Goal: Task Accomplishment & Management: Manage account settings

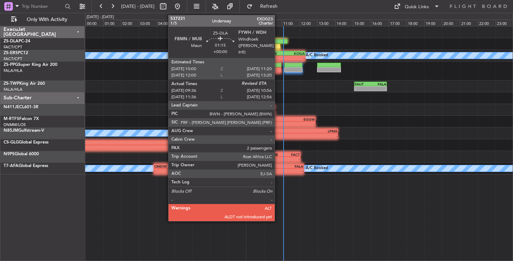
click at [278, 43] on div at bounding box center [276, 41] width 24 height 5
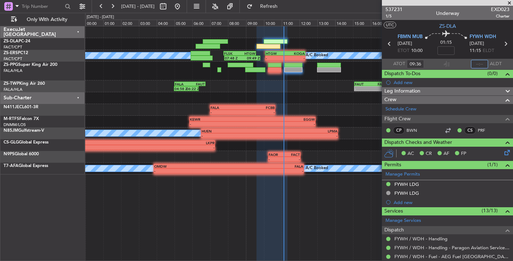
click at [475, 63] on input "text" at bounding box center [479, 64] width 17 height 9
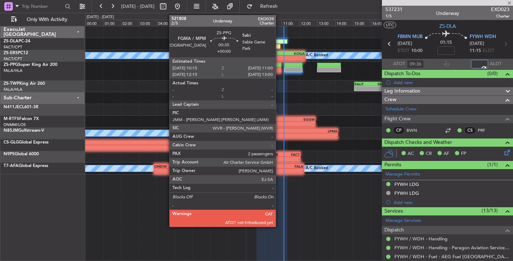
click at [279, 70] on div at bounding box center [275, 69] width 14 height 5
type input "10:45"
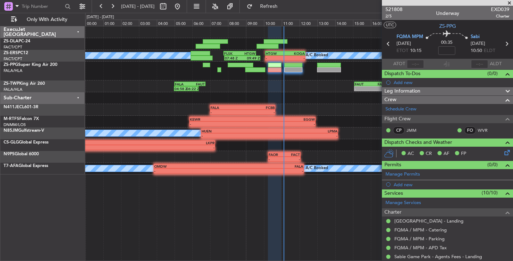
click at [274, 62] on div at bounding box center [298, 71] width 427 height 19
click at [415, 61] on input "text" at bounding box center [415, 64] width 17 height 9
type input "10:51"
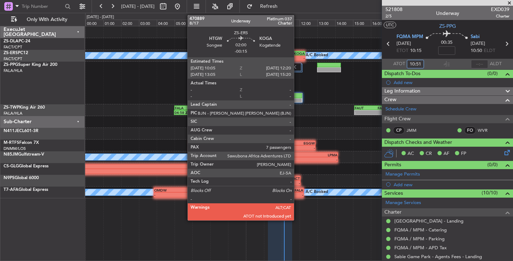
click at [297, 54] on div "KOGA" at bounding box center [295, 53] width 20 height 4
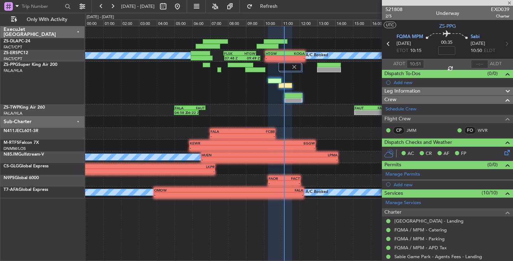
type input "-00:15"
type input "7"
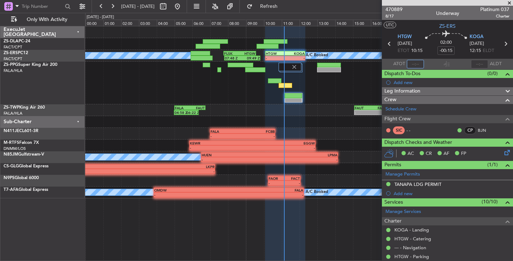
click at [409, 64] on input "text" at bounding box center [415, 64] width 17 height 9
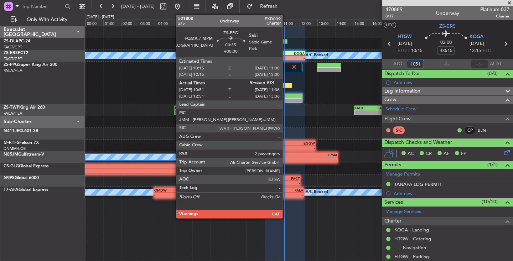
click at [286, 86] on div at bounding box center [286, 85] width 14 height 5
click at [286, 87] on div at bounding box center [286, 85] width 14 height 5
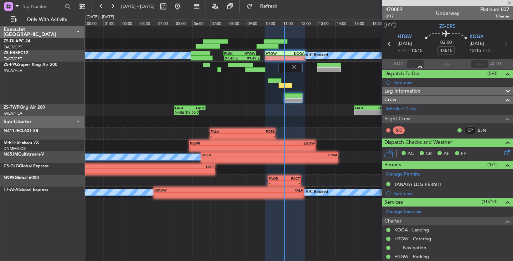
type input "10:51"
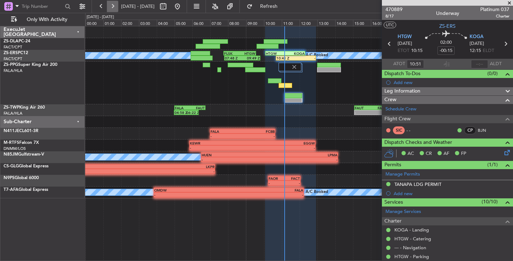
click at [111, 5] on button at bounding box center [112, 6] width 11 height 11
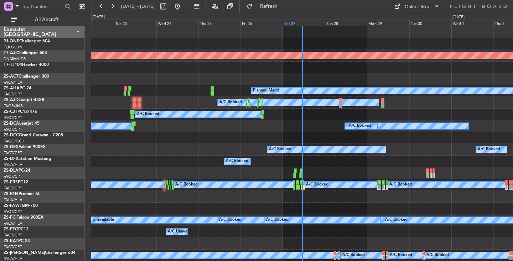
click at [291, 26] on div "Sat 27" at bounding box center [304, 23] width 42 height 6
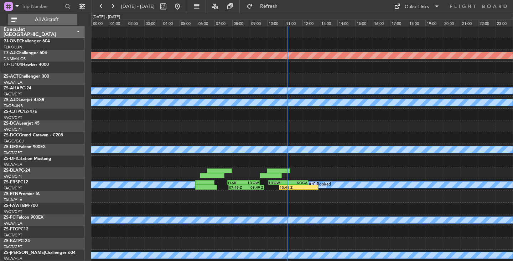
click at [37, 19] on span "All Aircraft" at bounding box center [47, 19] width 57 height 5
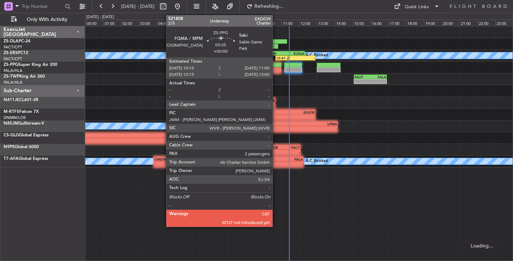
click at [276, 72] on div at bounding box center [275, 69] width 14 height 5
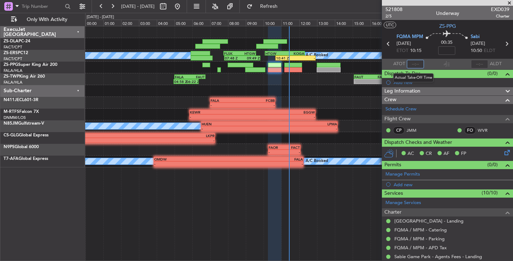
click at [411, 67] on input "text" at bounding box center [415, 64] width 17 height 9
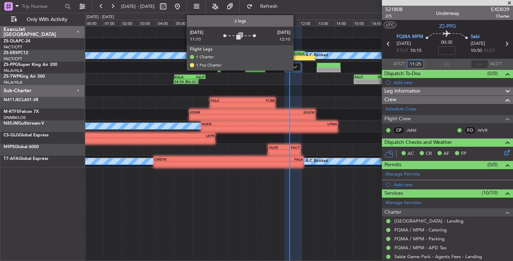
click at [296, 67] on img at bounding box center [295, 67] width 4 height 3
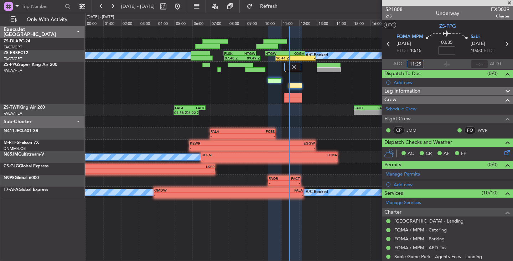
type input "11:25"
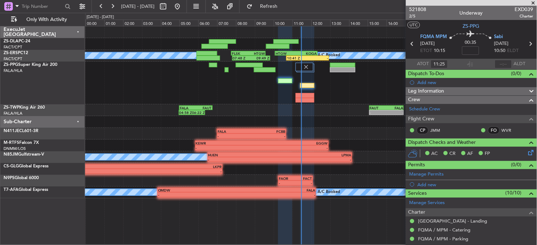
click at [513, 1] on span at bounding box center [533, 3] width 7 height 6
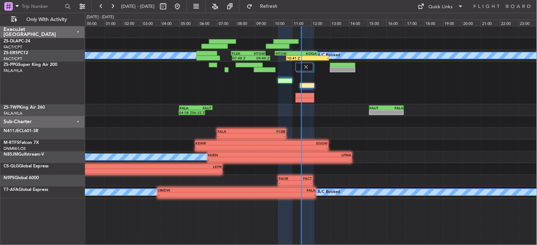
type input "0"
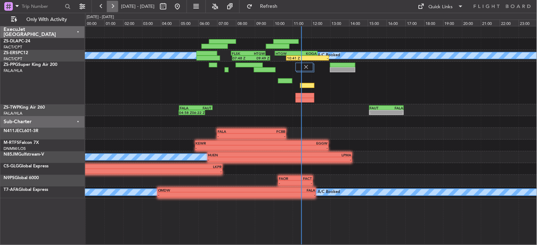
click at [118, 4] on button at bounding box center [112, 6] width 11 height 11
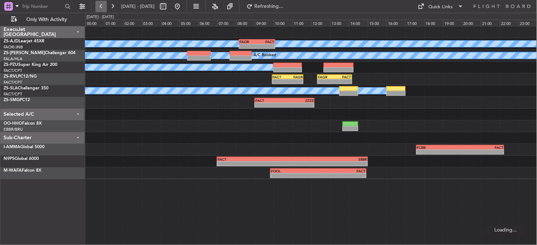
click at [98, 5] on button at bounding box center [100, 6] width 11 height 11
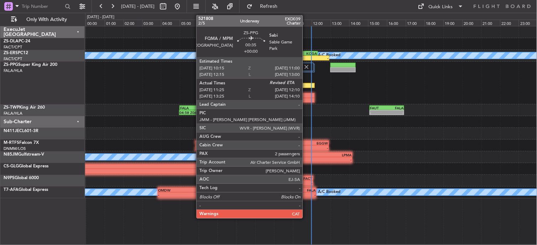
click at [306, 84] on div at bounding box center [308, 85] width 14 height 5
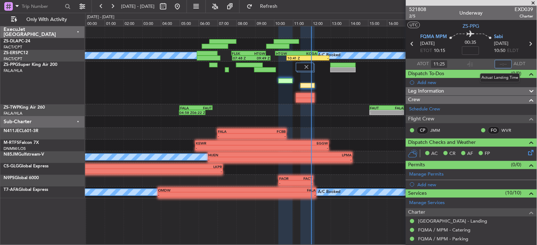
click at [498, 60] on input "text" at bounding box center [503, 64] width 17 height 9
type input "11:44"
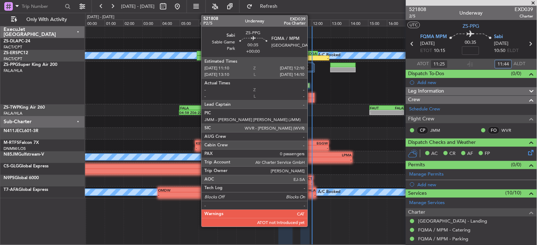
click at [311, 94] on div at bounding box center [305, 95] width 19 height 5
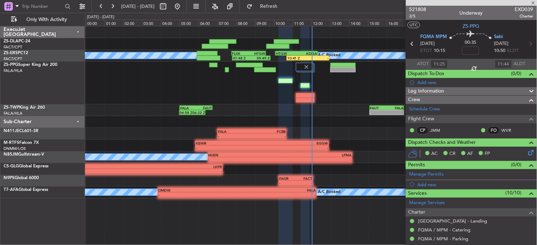
type input "0"
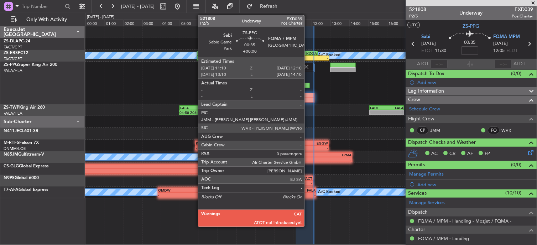
click at [308, 94] on div at bounding box center [305, 95] width 19 height 5
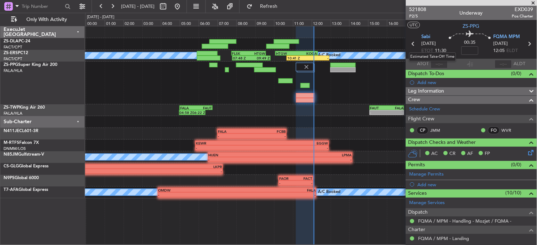
click at [441, 66] on mat-tooltip-component "Estimated Take-Off Time" at bounding box center [432, 56] width 57 height 19
click at [440, 63] on mat-tooltip-component "Estimated Take-Off Time" at bounding box center [432, 56] width 57 height 19
click at [440, 63] on input "text" at bounding box center [439, 64] width 17 height 9
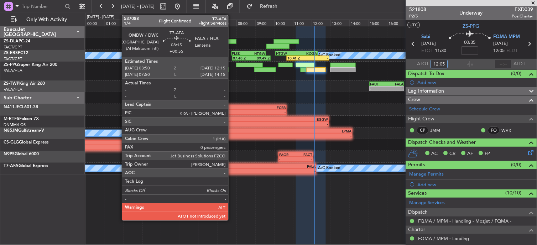
click at [232, 170] on div "-" at bounding box center [198, 171] width 79 height 4
type input "12:05"
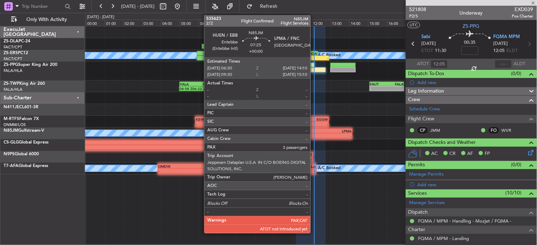
type input "+00:55"
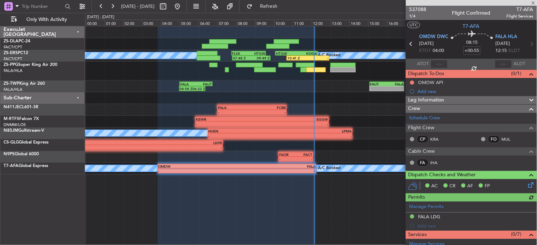
click at [347, 99] on div at bounding box center [311, 98] width 452 height 12
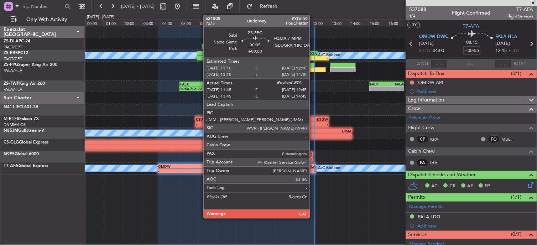
click at [313, 72] on div at bounding box center [316, 69] width 19 height 5
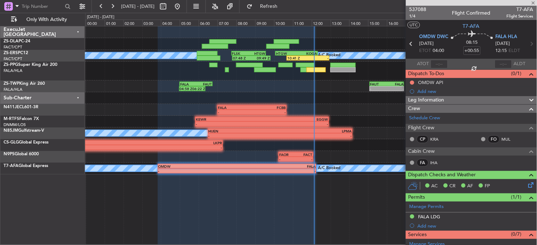
type input "12:05"
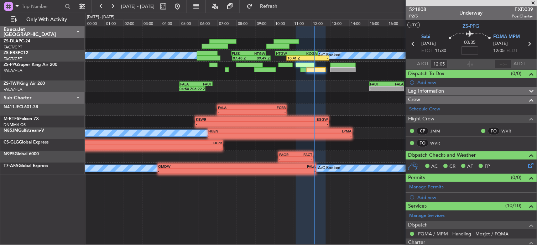
click at [358, 73] on div at bounding box center [311, 71] width 452 height 19
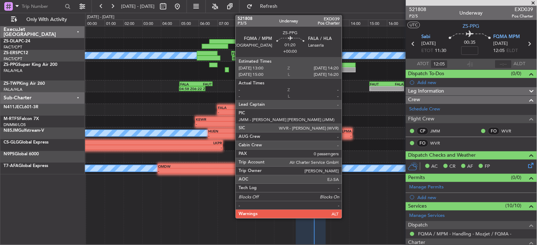
click at [345, 70] on div at bounding box center [343, 69] width 25 height 5
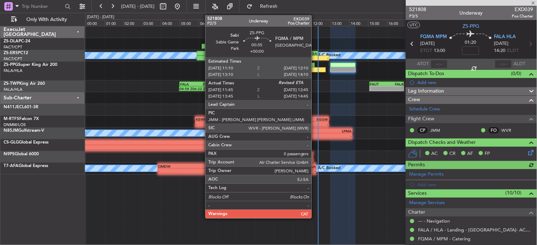
click at [315, 71] on div at bounding box center [316, 69] width 19 height 5
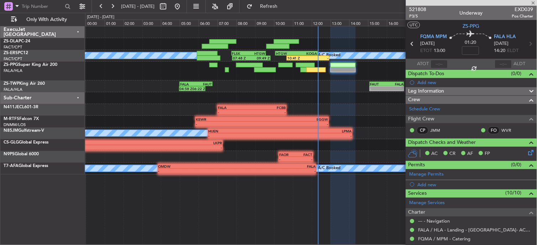
type input "12:05"
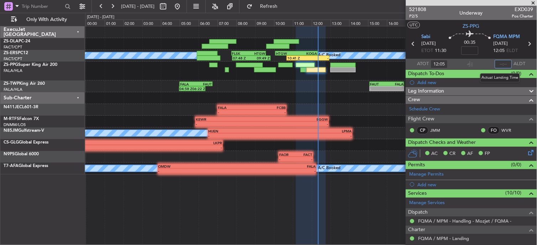
click at [500, 61] on input "text" at bounding box center [503, 64] width 17 height 9
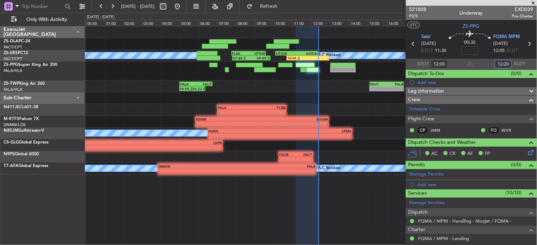
type input "12:20"
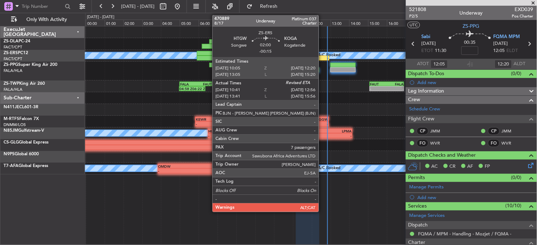
click at [322, 59] on div "-" at bounding box center [318, 58] width 21 height 4
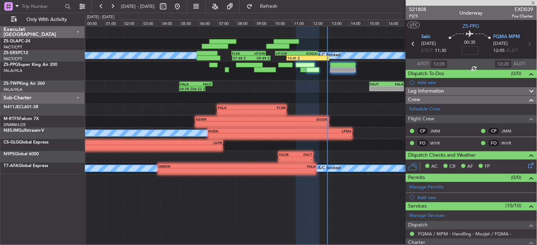
type input "-00:15"
type input "10:51"
type input "7"
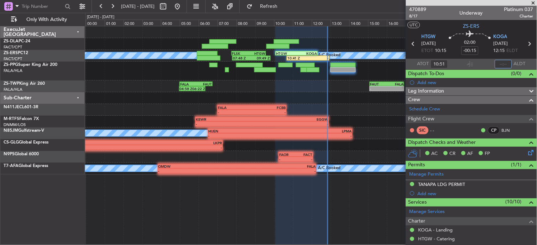
click at [495, 65] on input "text" at bounding box center [503, 64] width 17 height 9
type input "12:49"
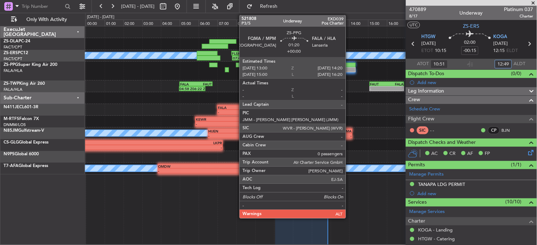
click at [349, 68] on div at bounding box center [343, 69] width 25 height 5
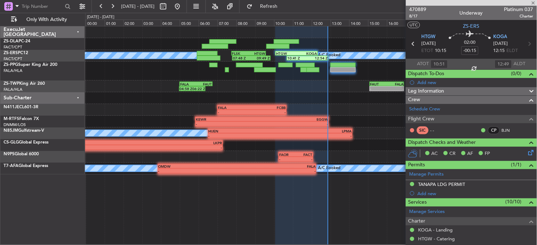
type input "0"
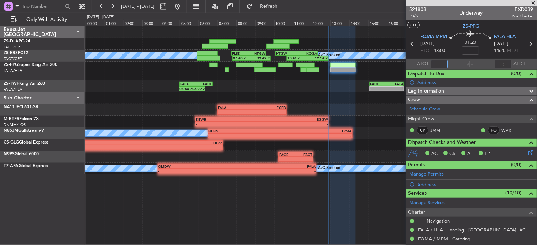
click at [431, 61] on input "text" at bounding box center [439, 64] width 17 height 9
type input "12:52"
